Goal: Task Accomplishment & Management: Manage account settings

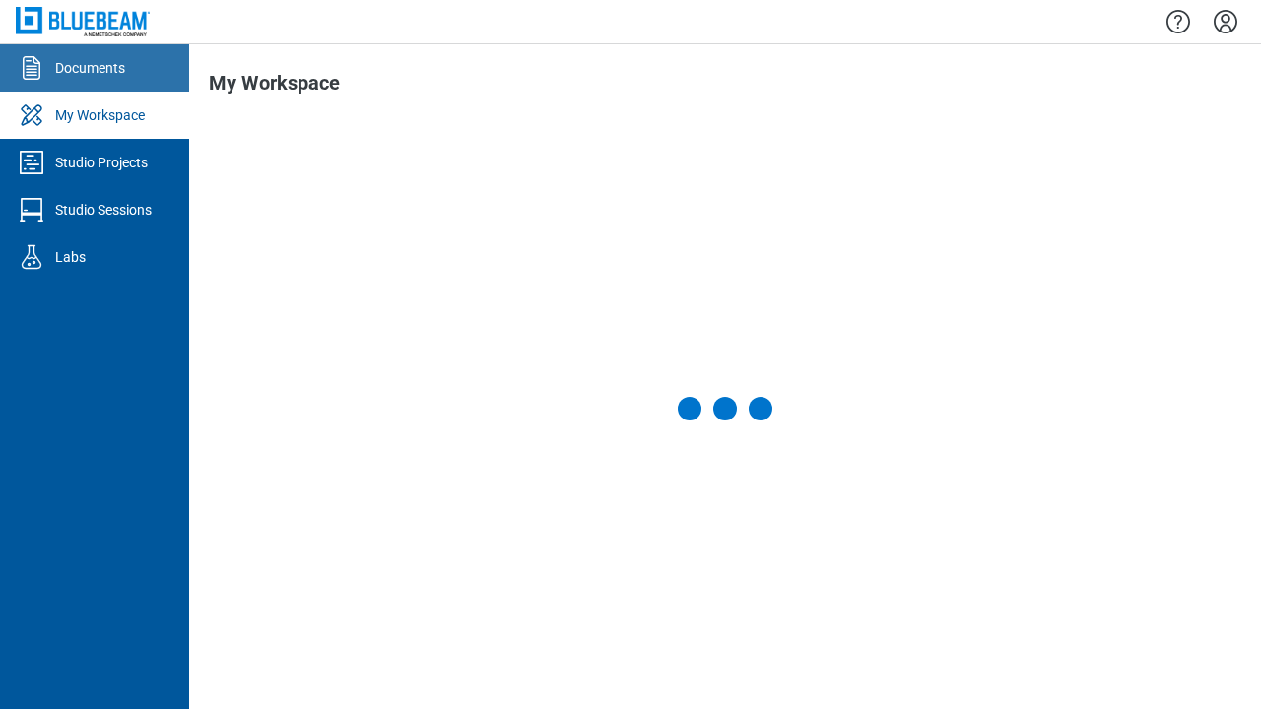
click at [95, 68] on div "Documents" at bounding box center [90, 68] width 70 height 20
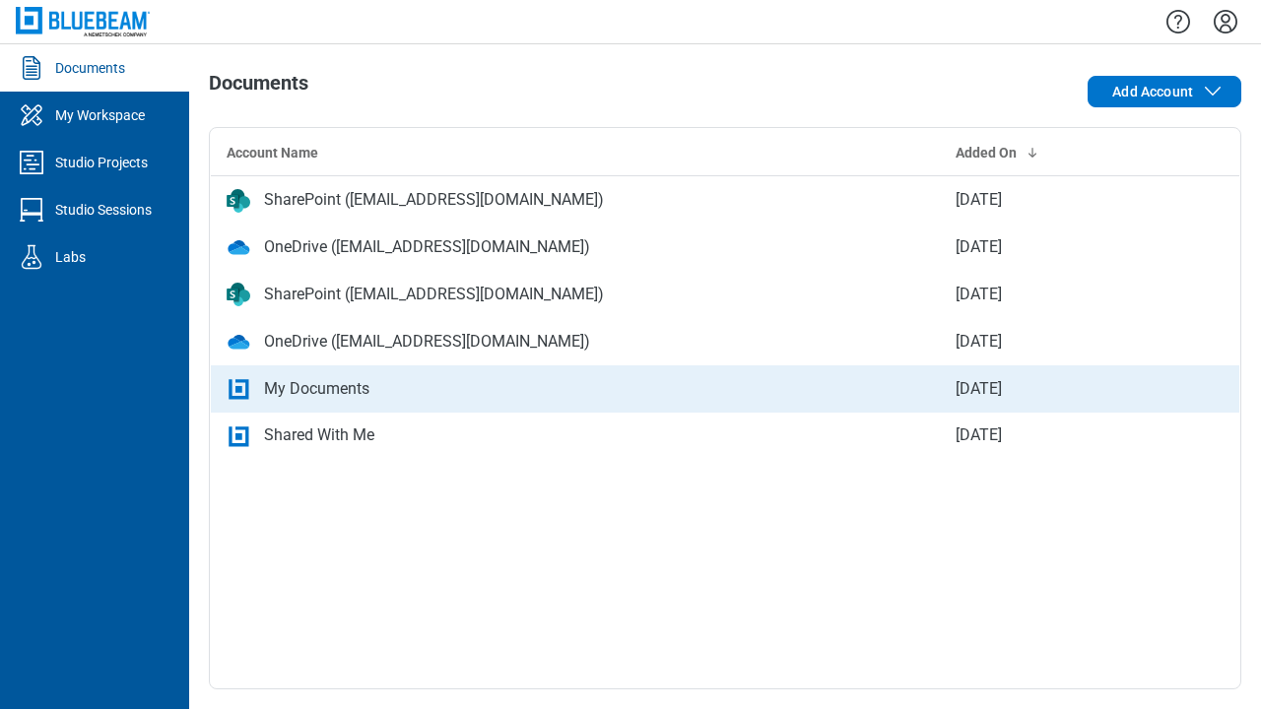
click at [725, 388] on div "My Documents" at bounding box center [576, 389] width 698 height 24
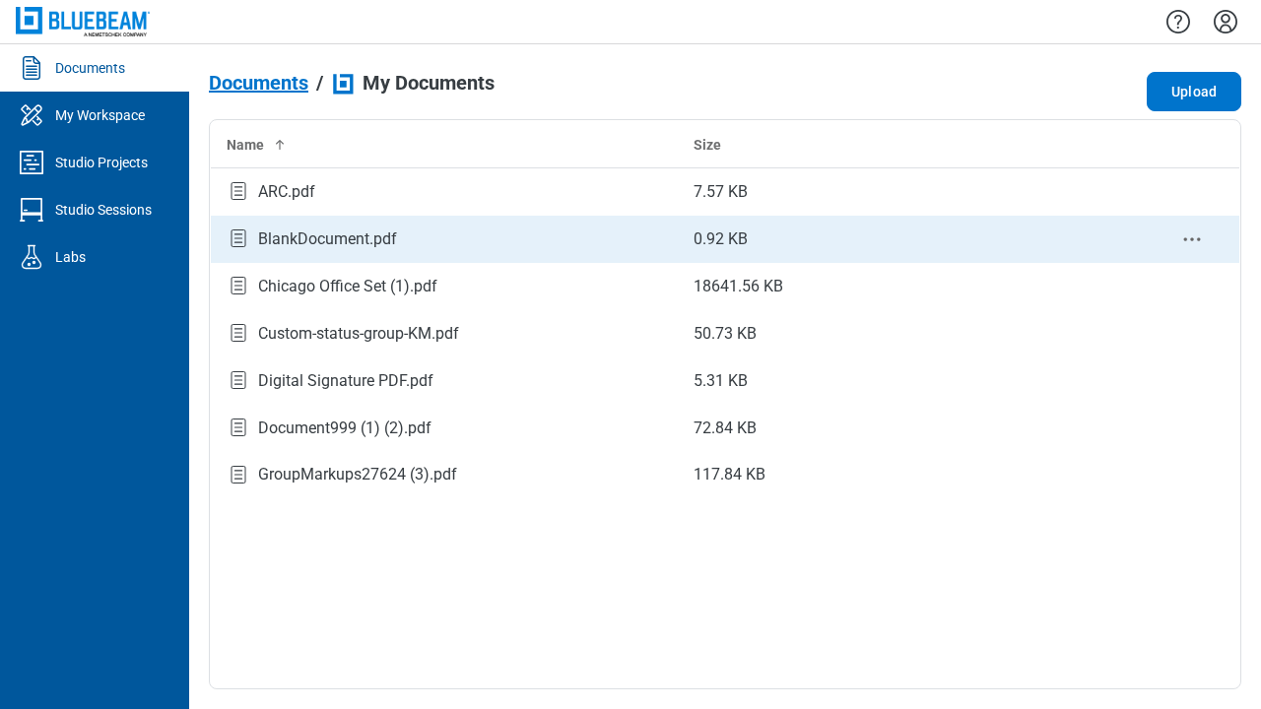
click at [1192, 239] on circle "context-menu" at bounding box center [1192, 239] width 3 height 3
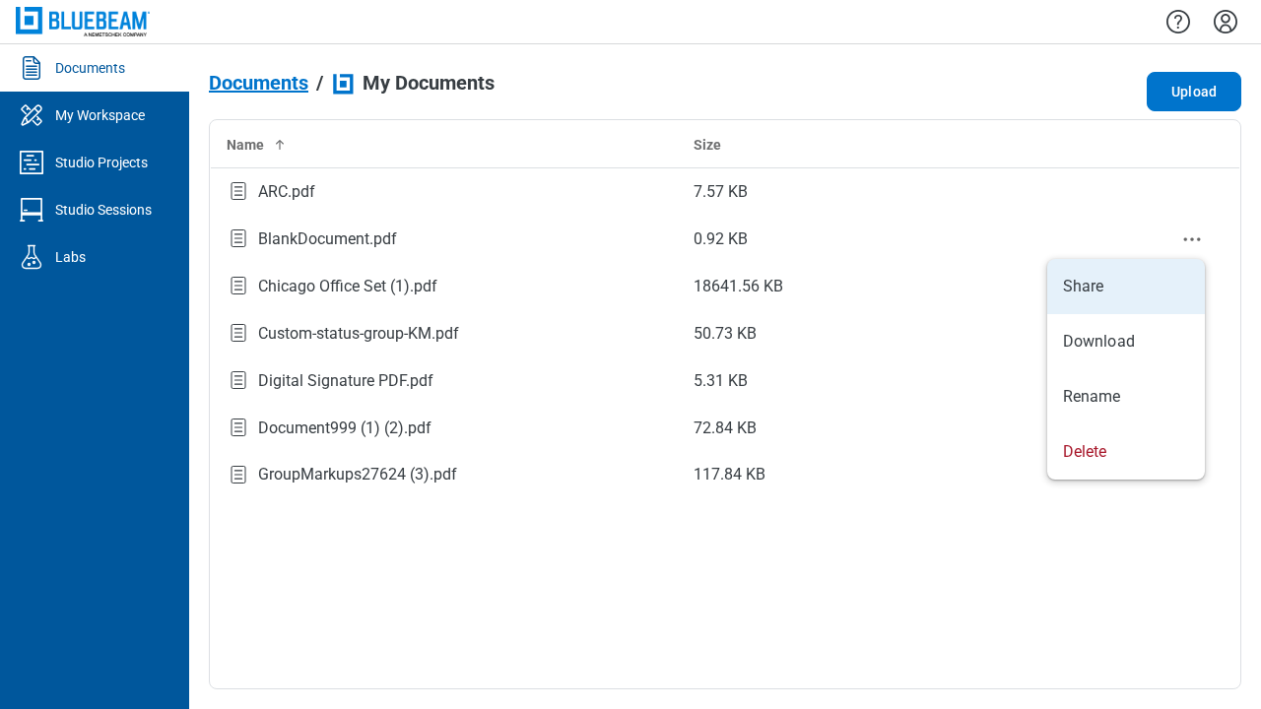
select select "******"
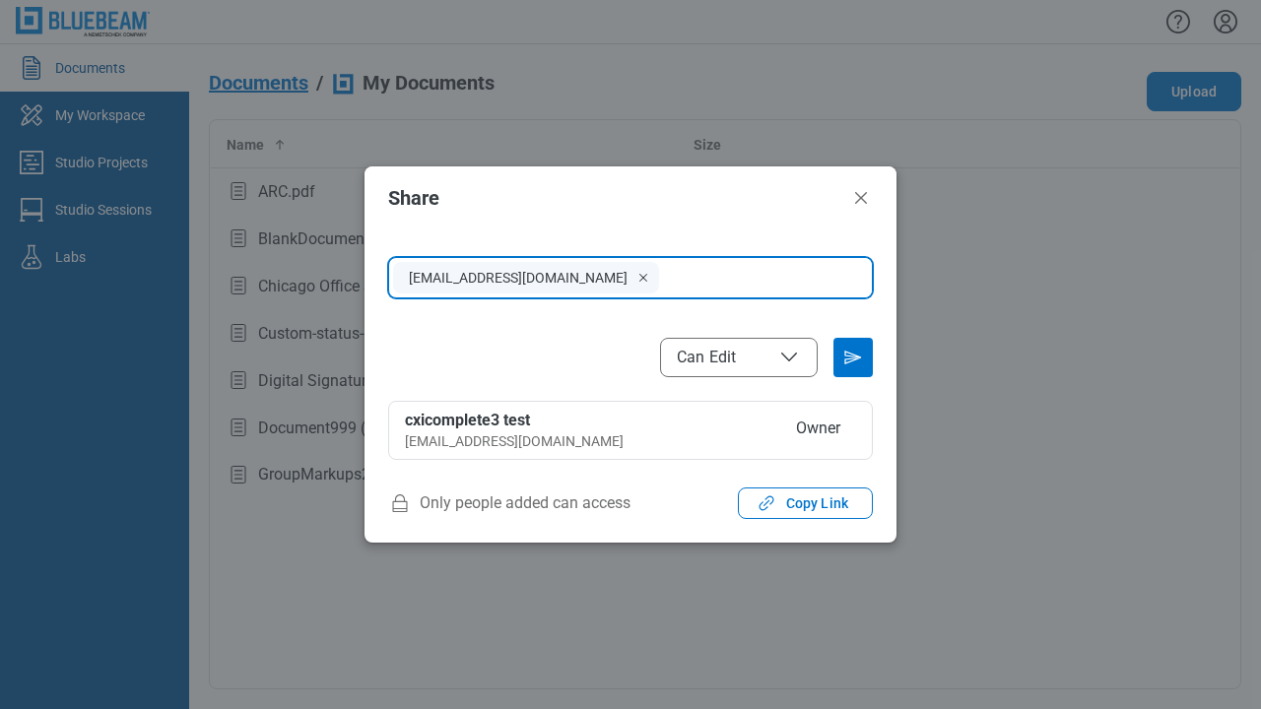
click at [739, 357] on span "Can Edit" at bounding box center [739, 358] width 124 height 24
click at [853, 358] on icon "Send email invitation" at bounding box center [853, 358] width 32 height 32
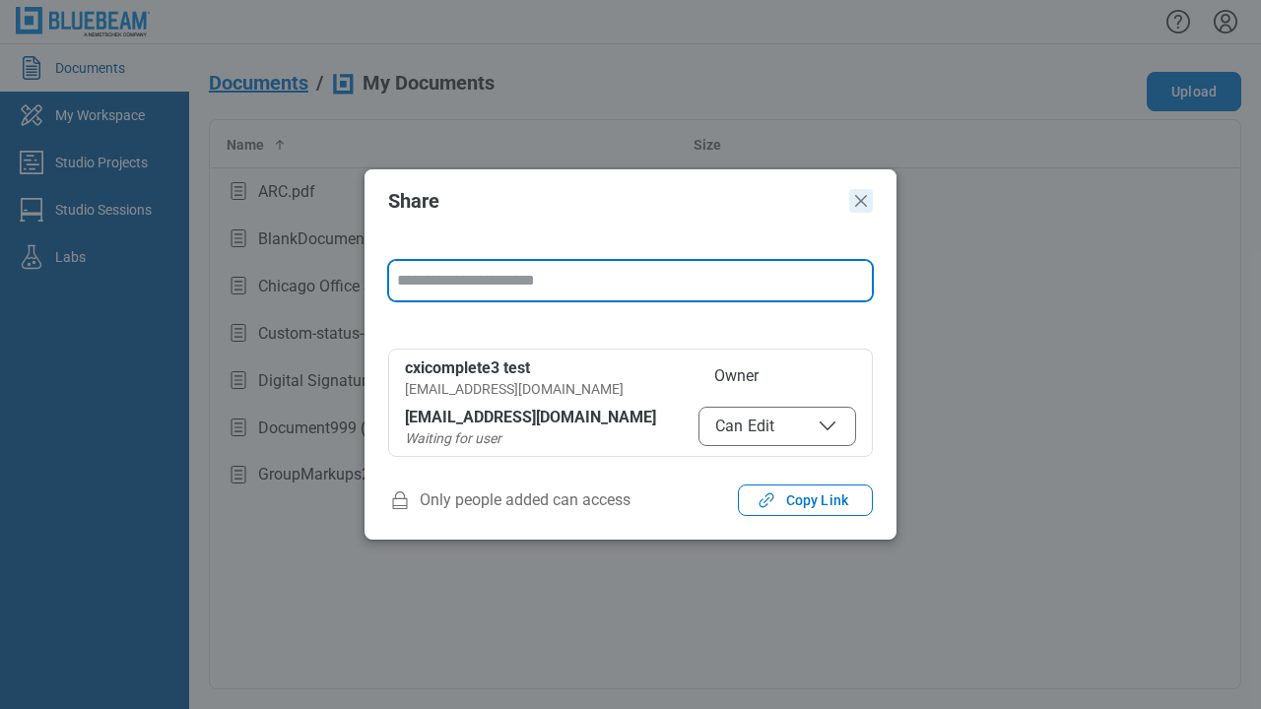
click at [861, 201] on icon "Close" at bounding box center [861, 201] width 12 height 12
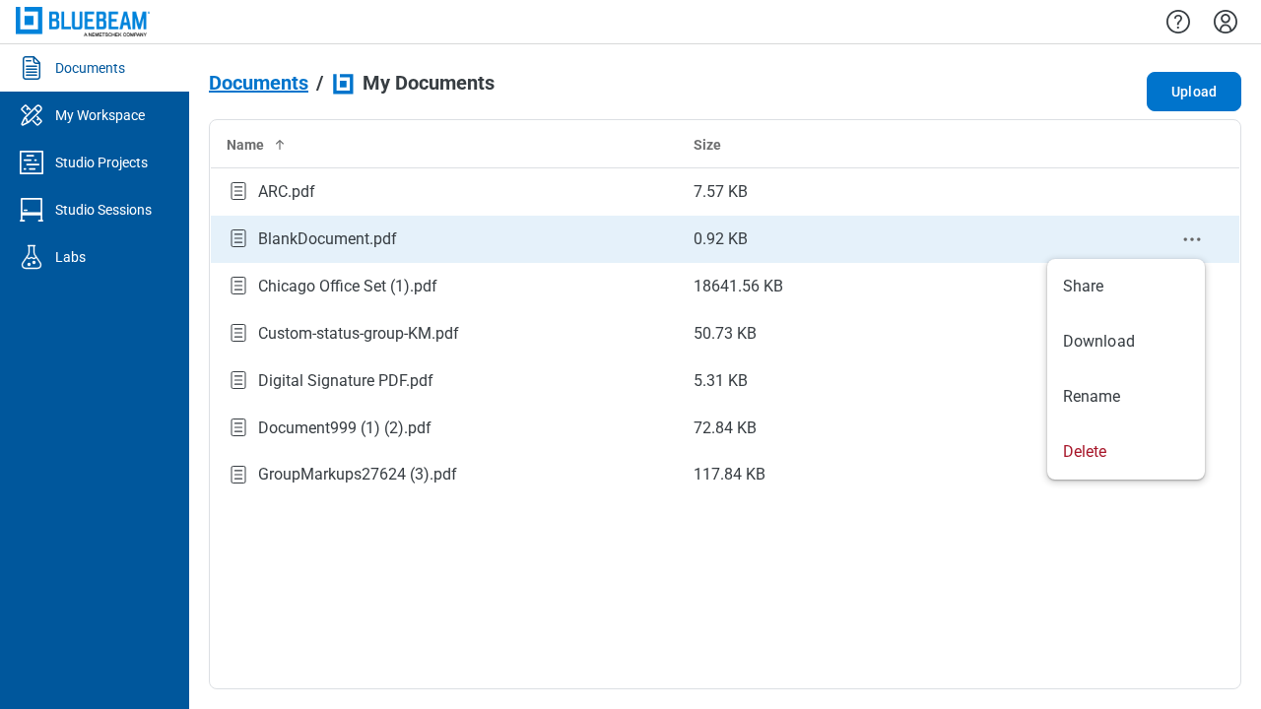
click at [1198, 237] on icon "context-menu" at bounding box center [1192, 240] width 24 height 24
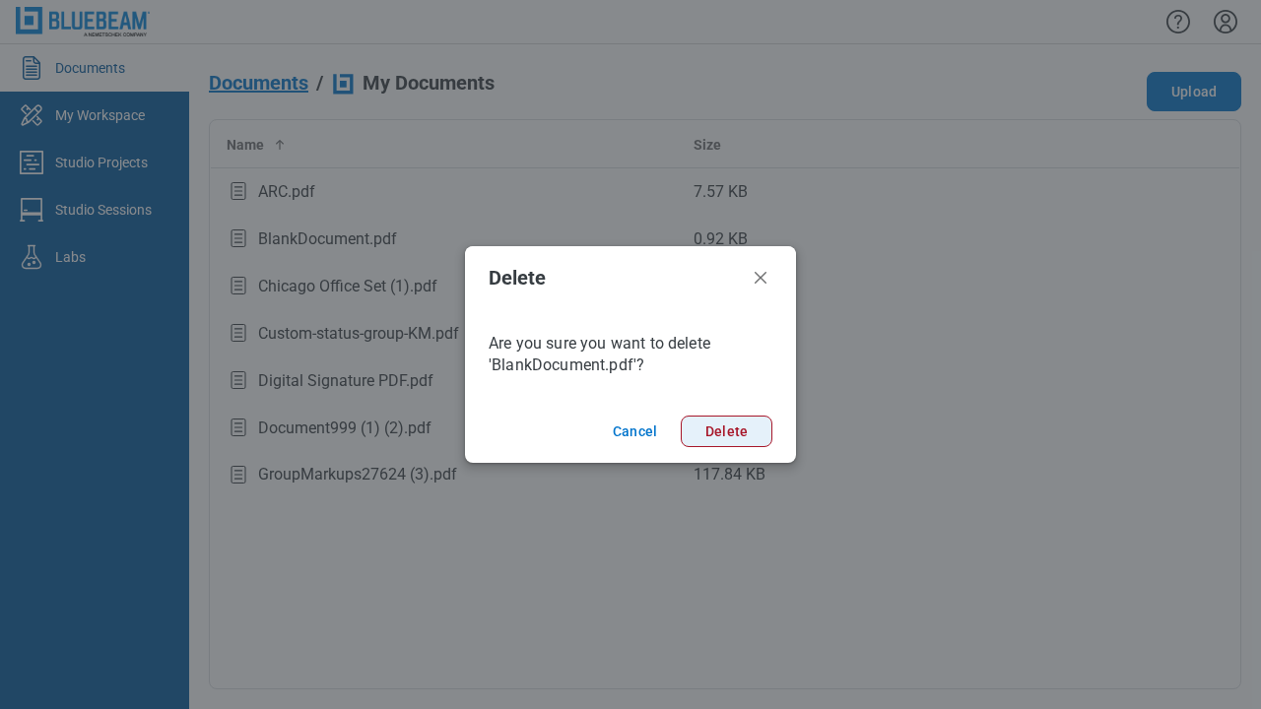
click at [742, 429] on button "Delete" at bounding box center [727, 432] width 92 height 32
